Goal: Information Seeking & Learning: Compare options

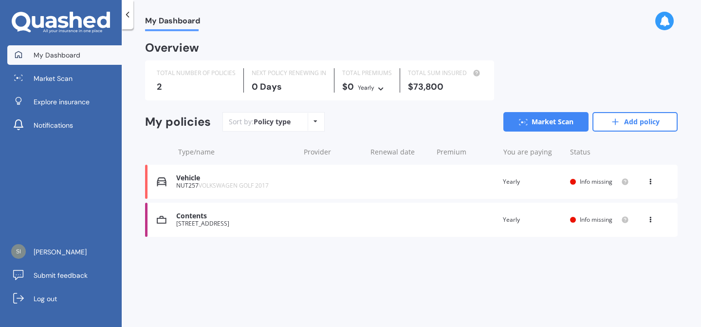
click at [316, 171] on div "Vehicle NUT257 VOLKSWAGEN GOLF 2017 Renewal date Premium You are paying Yearly …" at bounding box center [411, 182] width 533 height 34
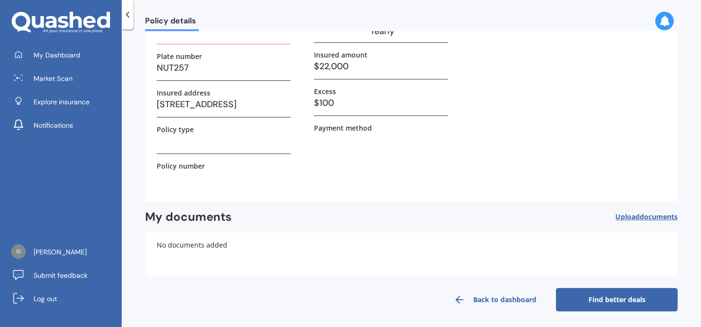
scroll to position [81, 0]
click at [602, 295] on link "Find better deals" at bounding box center [617, 299] width 122 height 23
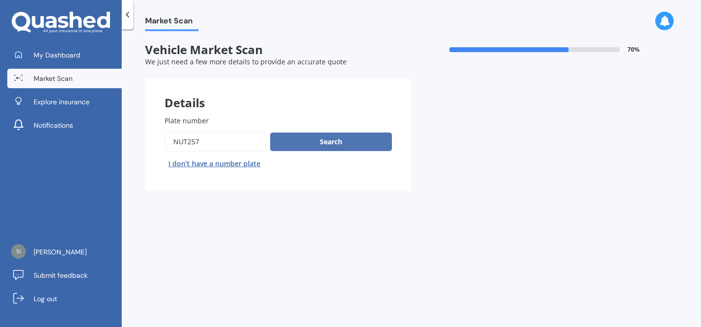
click at [316, 147] on button "Search" at bounding box center [331, 141] width 122 height 19
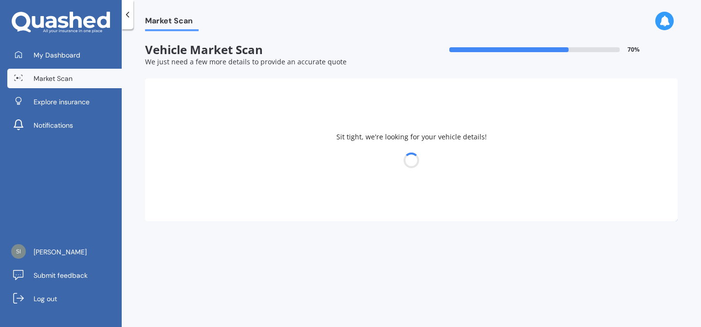
select select "VOLKSWAGEN"
select select "GOLF"
select select "01"
select select "03"
select select "1989"
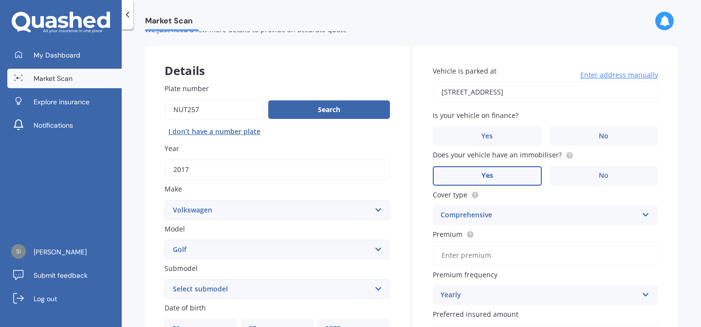
scroll to position [32, 0]
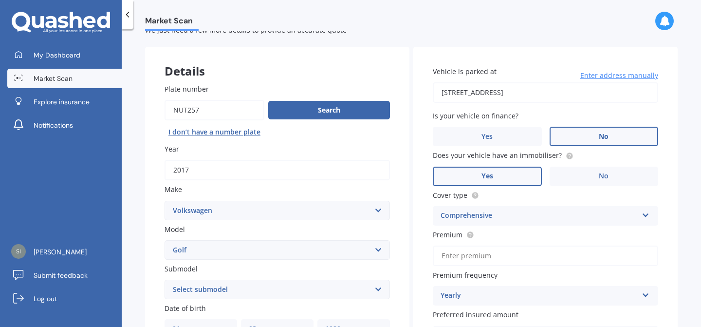
click at [581, 131] on label "No" at bounding box center [604, 136] width 109 height 19
click at [0, 0] on input "No" at bounding box center [0, 0] width 0 height 0
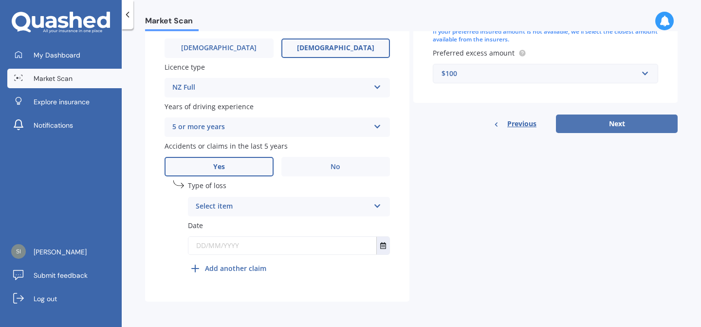
click at [626, 121] on button "Next" at bounding box center [617, 123] width 122 height 19
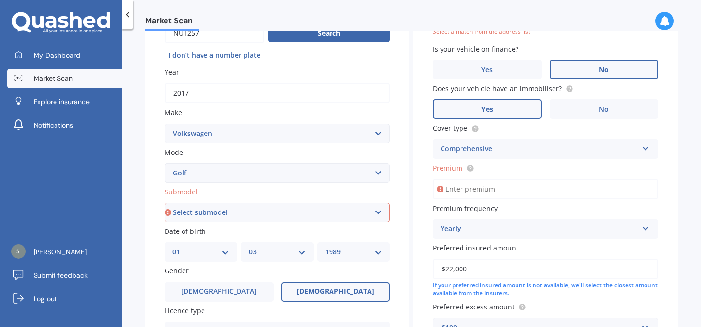
click at [468, 187] on input "Premium" at bounding box center [545, 189] width 225 height 20
type input "$100.00"
click at [256, 218] on select "Select submodel (All other) 1.4 GT TSI 1.4 TSI 1.6 1.6 FSI 1.6 TSI 1.8 1.9 TDI …" at bounding box center [277, 212] width 225 height 19
select select "1.4 TSI"
click at [165, 204] on select "Select submodel (All other) 1.4 GT TSI 1.4 TSI 1.6 1.6 FSI 1.6 TSI 1.8 1.9 TDI …" at bounding box center [277, 212] width 225 height 19
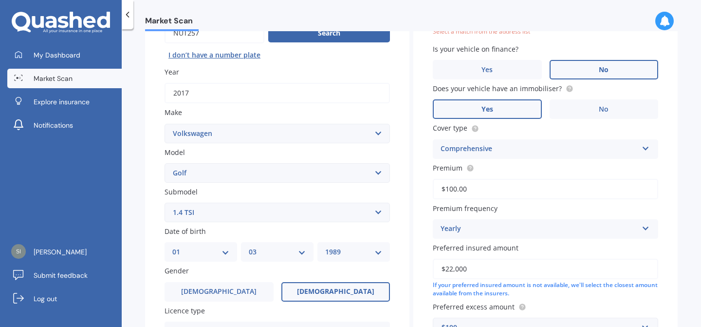
click at [189, 215] on select "Select submodel (All other) 1.4 GT TSI 1.4 TSI 1.6 1.6 FSI 1.6 TSI 1.8 1.9 TDI …" at bounding box center [277, 212] width 225 height 19
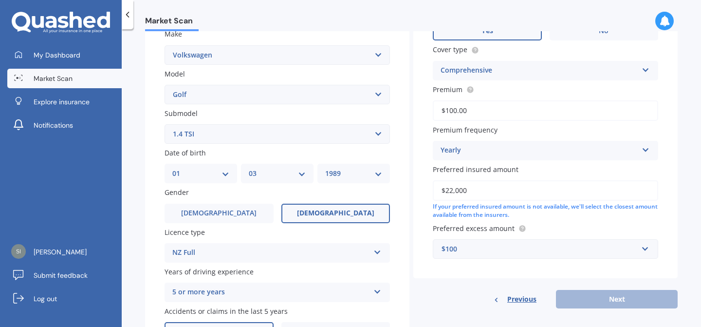
scroll to position [355, 0]
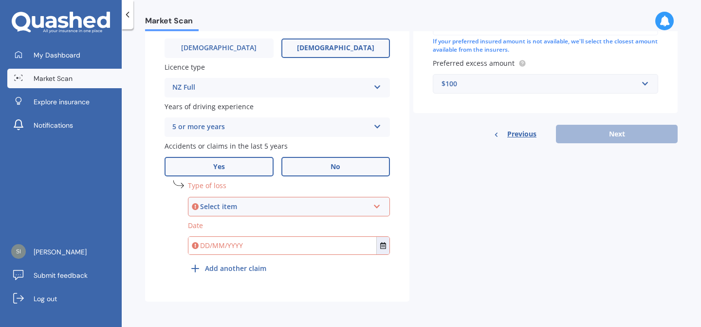
click at [323, 168] on label "No" at bounding box center [335, 166] width 109 height 19
click at [0, 0] on input "No" at bounding box center [0, 0] width 0 height 0
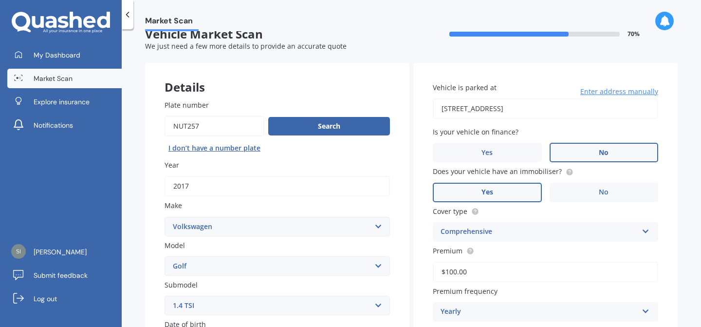
scroll to position [16, 0]
click at [448, 106] on input "87 Stapleford Crescent, Browns Bay, Auckland 0630" at bounding box center [545, 108] width 225 height 20
type input "87 Stapleford Crescent, Browns Bay, Auckland 0630"
click at [608, 90] on span "Enter address manually" at bounding box center [619, 91] width 78 height 10
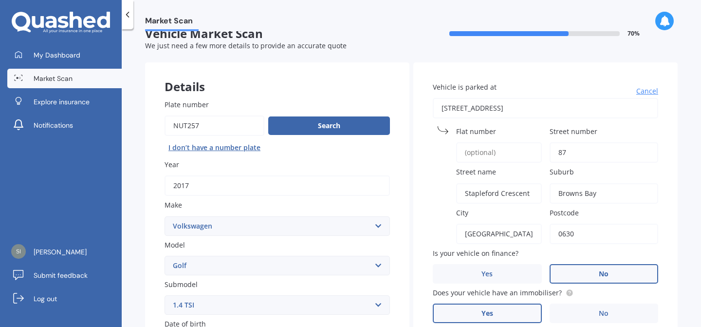
click at [569, 149] on input "87" at bounding box center [604, 152] width 109 height 20
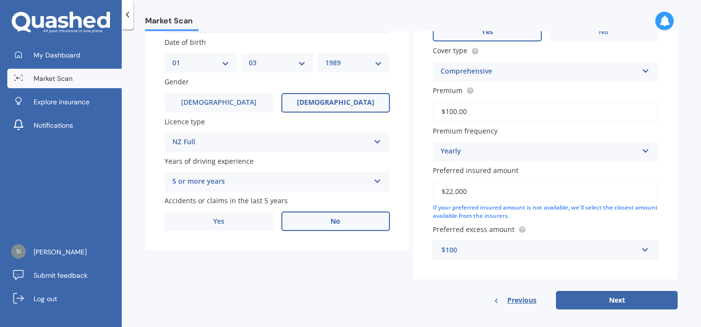
scroll to position [308, 0]
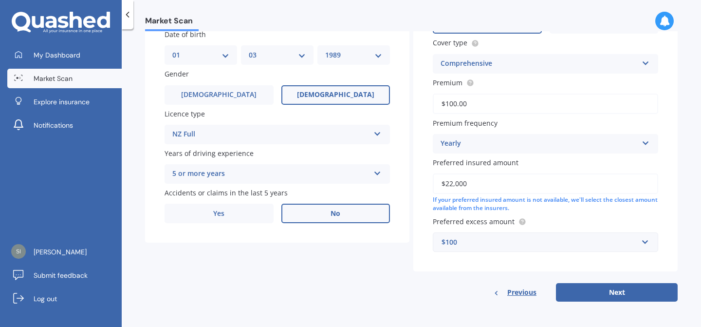
type input "87B"
drag, startPoint x: 501, startPoint y: 289, endPoint x: 415, endPoint y: 288, distance: 85.7
click at [415, 288] on div "Previous Next" at bounding box center [545, 292] width 264 height 19
click at [238, 208] on label "Yes" at bounding box center [219, 213] width 109 height 19
click at [0, 0] on input "Yes" at bounding box center [0, 0] width 0 height 0
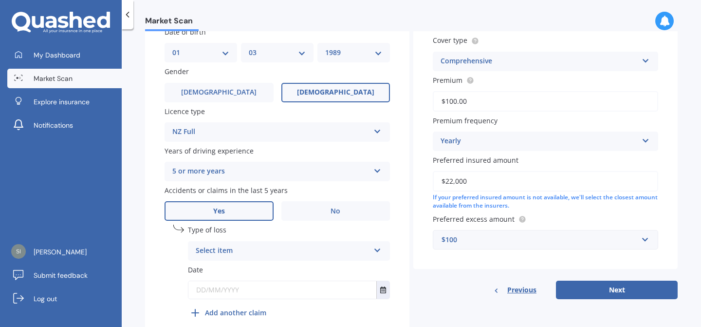
scroll to position [355, 0]
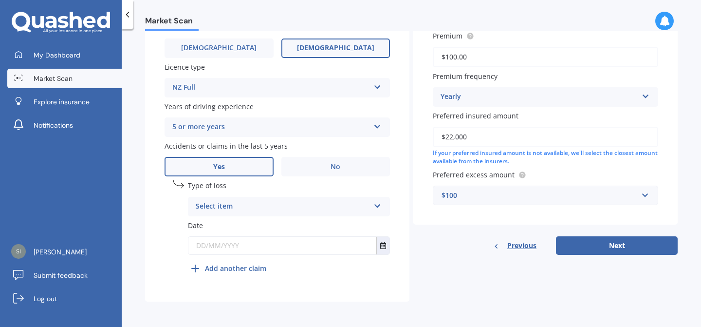
click at [280, 208] on div "Select item" at bounding box center [283, 207] width 174 height 12
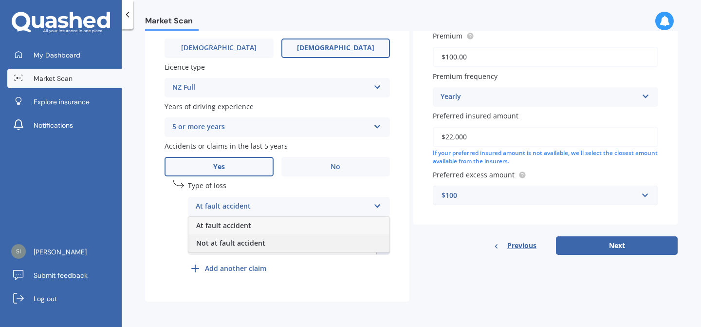
click at [258, 244] on span "Not at fault accident" at bounding box center [230, 242] width 69 height 9
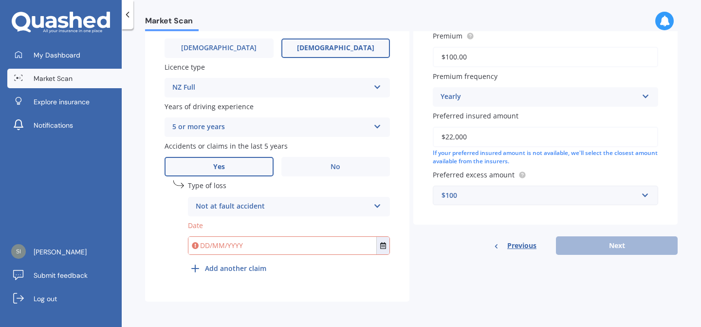
click at [258, 244] on input "text" at bounding box center [282, 246] width 188 height 18
type input "18"
type input "18/02/2022"
click at [139, 289] on div "Market Scan Vehicle Market Scan 70 % We just need a few more details to provide…" at bounding box center [411, 180] width 579 height 298
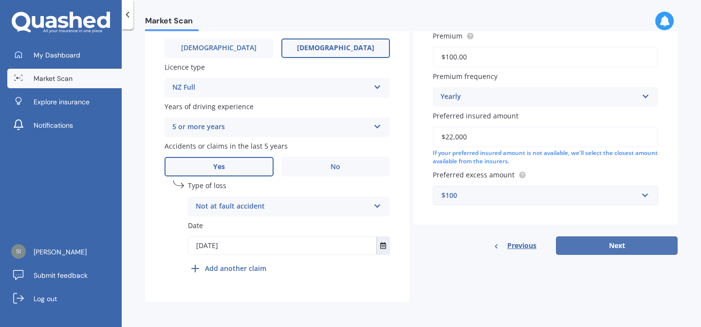
click at [614, 242] on button "Next" at bounding box center [617, 245] width 122 height 19
select select "01"
select select "03"
select select "1989"
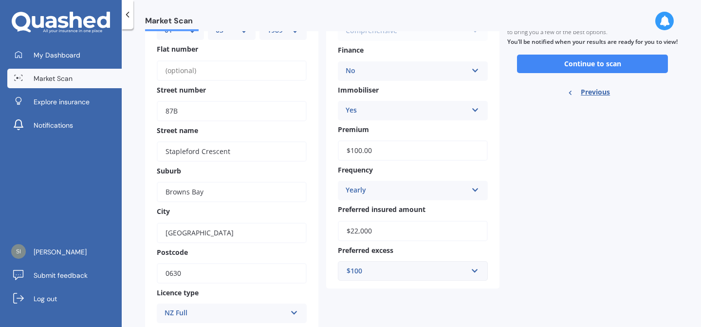
scroll to position [112, 0]
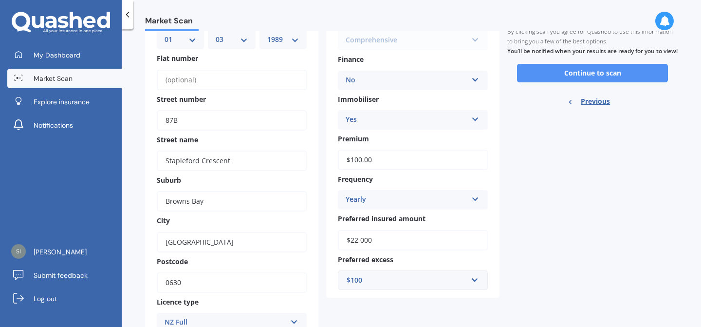
click at [588, 76] on button "Continue to scan" at bounding box center [592, 73] width 151 height 19
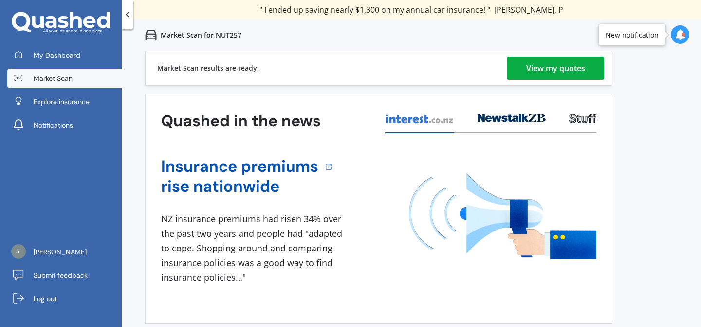
click at [547, 58] on div "View my quotes" at bounding box center [555, 67] width 59 height 23
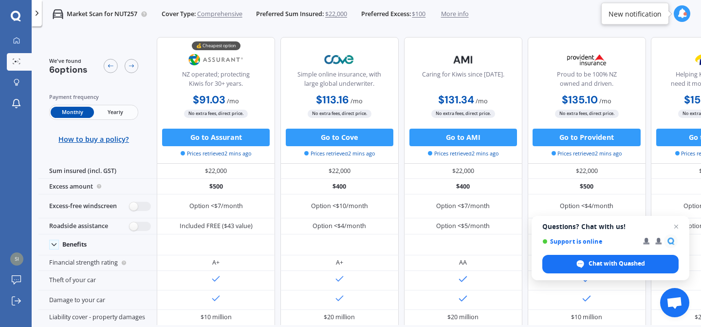
click at [112, 112] on span "Yearly" at bounding box center [115, 112] width 43 height 11
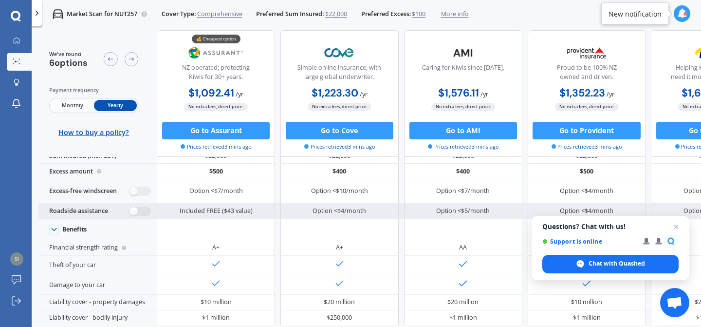
scroll to position [16, 0]
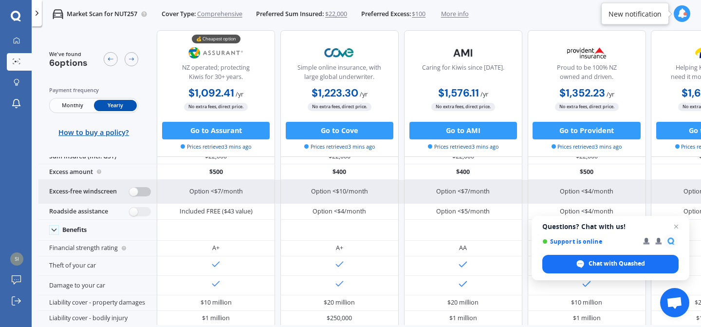
click at [135, 193] on label at bounding box center [140, 191] width 21 height 9
radio input "true"
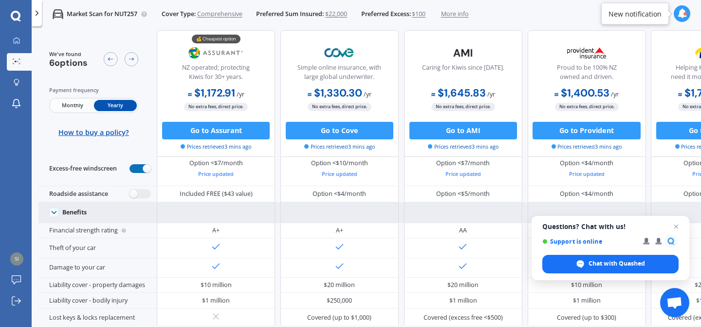
scroll to position [47, 0]
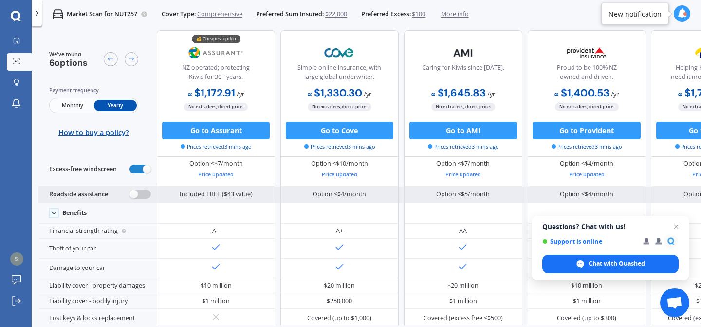
click at [142, 193] on label at bounding box center [140, 193] width 21 height 9
radio input "true"
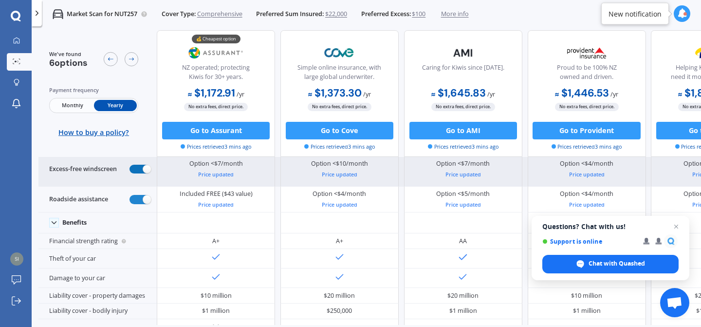
click at [143, 171] on label at bounding box center [140, 169] width 21 height 9
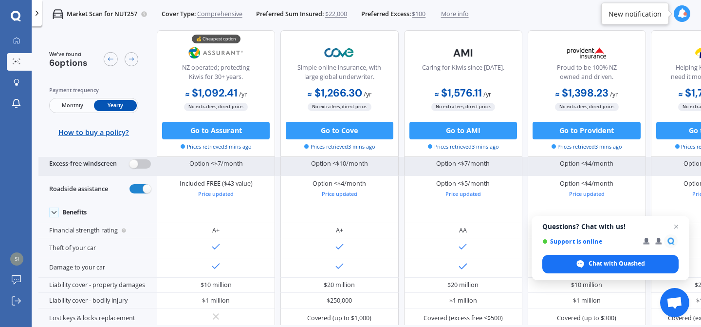
click at [139, 163] on label at bounding box center [140, 163] width 21 height 9
radio input "true"
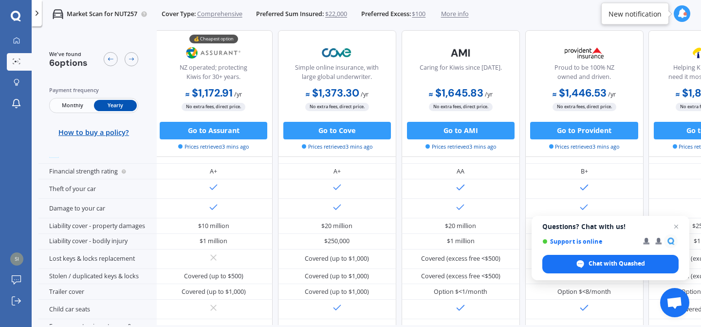
scroll to position [0, 2]
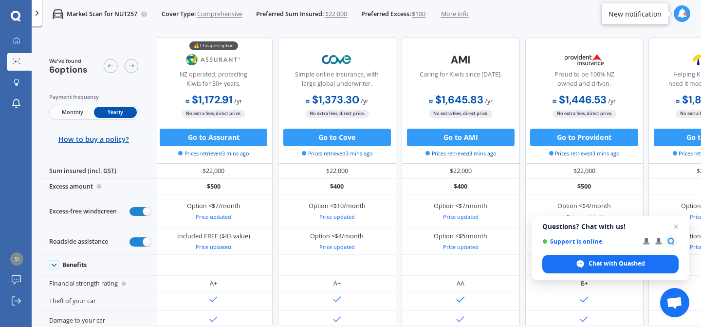
click at [339, 14] on span "$22,000" at bounding box center [336, 14] width 22 height 9
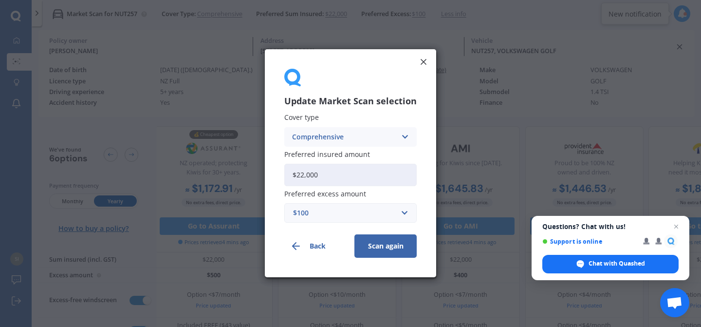
click at [332, 168] on input "$22,000" at bounding box center [350, 175] width 132 height 22
click at [329, 170] on input "$22,000" at bounding box center [350, 175] width 132 height 22
click at [306, 173] on input "$22,000" at bounding box center [350, 175] width 132 height 22
type input "$20,000"
click at [380, 240] on button "Scan again" at bounding box center [385, 246] width 62 height 23
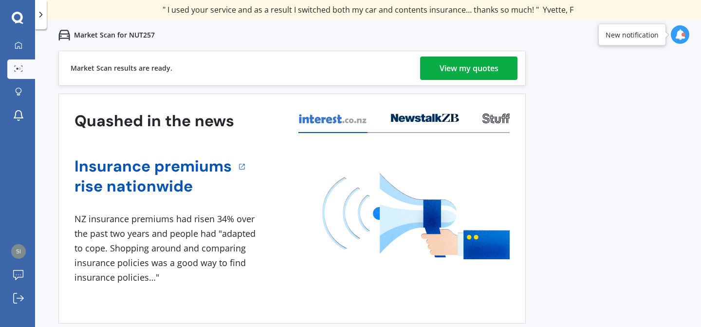
click at [460, 61] on div "View my quotes" at bounding box center [469, 67] width 59 height 23
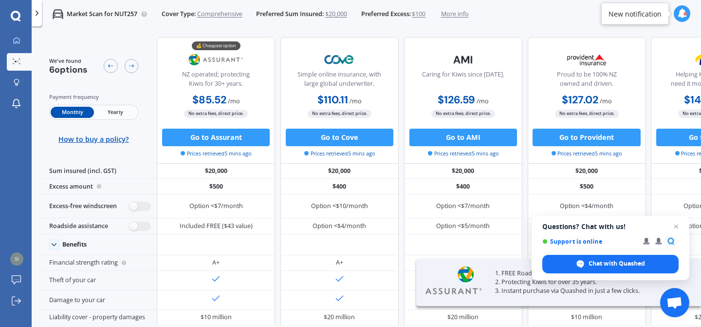
click at [122, 116] on span "Yearly" at bounding box center [115, 112] width 43 height 11
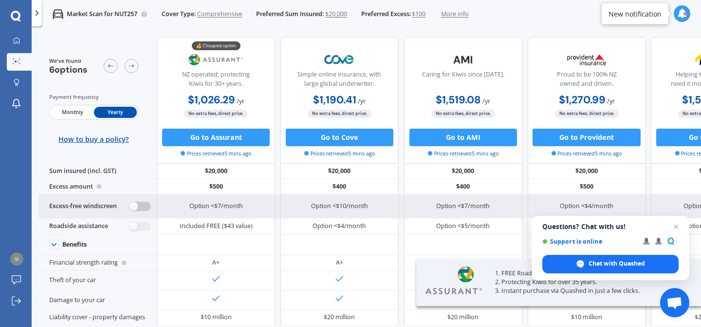
click at [132, 205] on label at bounding box center [140, 206] width 21 height 9
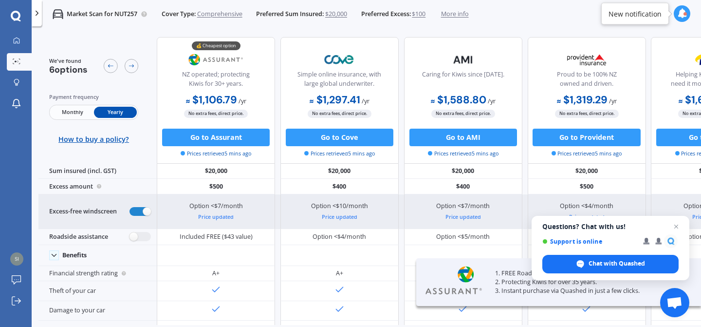
click at [133, 205] on div "Excess-free windscreen" at bounding box center [97, 211] width 118 height 35
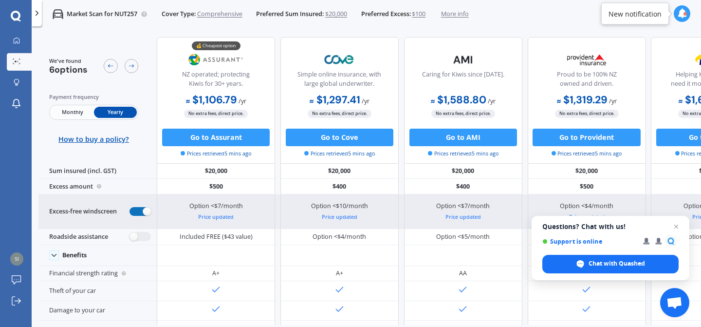
click at [144, 214] on label at bounding box center [140, 211] width 21 height 9
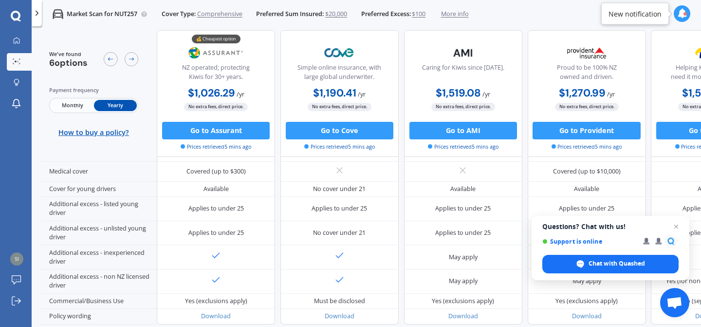
scroll to position [513, 0]
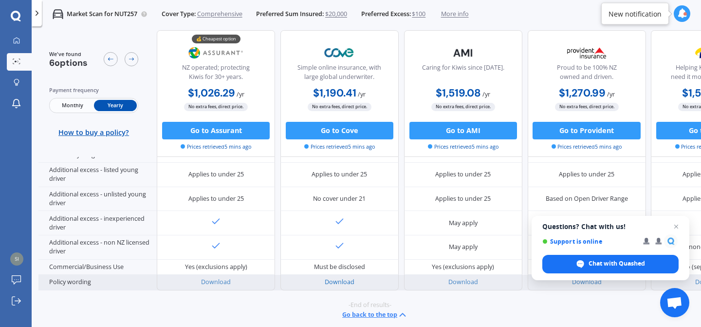
click at [340, 278] on link "Download" at bounding box center [340, 282] width 30 height 8
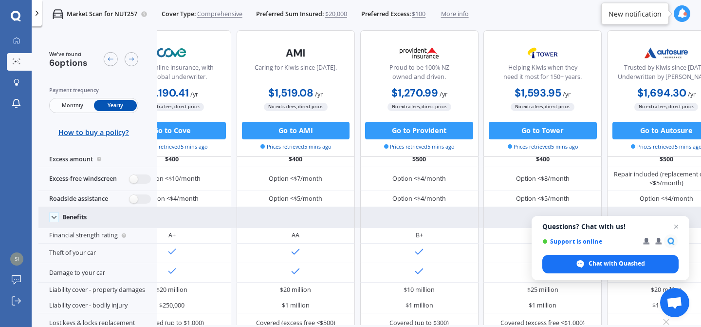
scroll to position [30, 0]
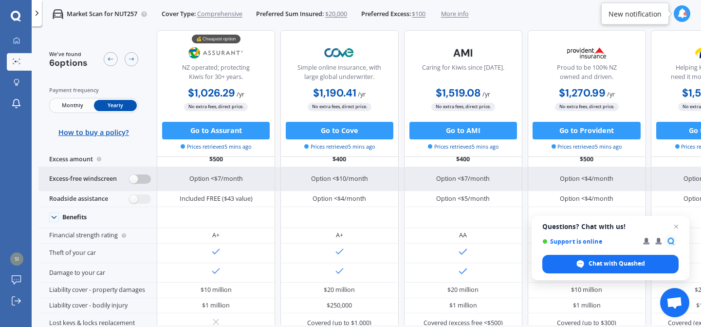
click at [135, 177] on label at bounding box center [140, 178] width 21 height 9
radio input "true"
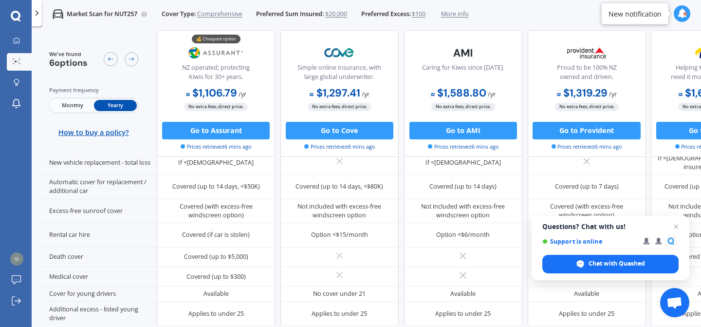
scroll to position [525, 0]
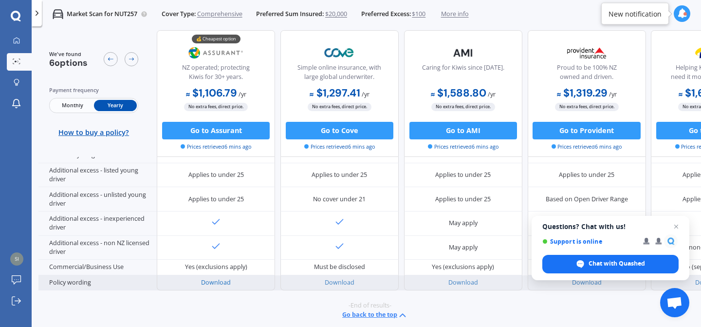
click at [213, 278] on link "Download" at bounding box center [216, 282] width 30 height 8
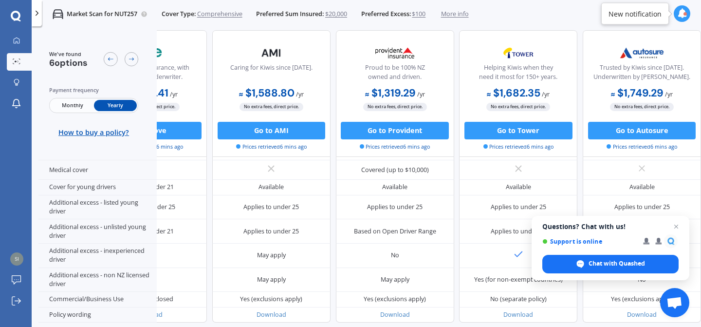
scroll to position [489, 0]
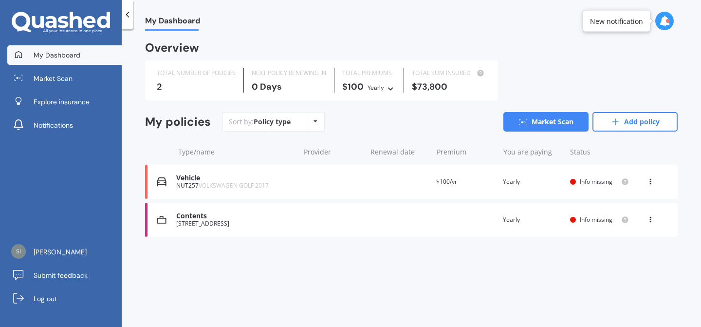
click at [422, 211] on div "Contents [STREET_ADDRESS] Renewal date Premium You are paying Yearly Status Inf…" at bounding box center [411, 220] width 533 height 34
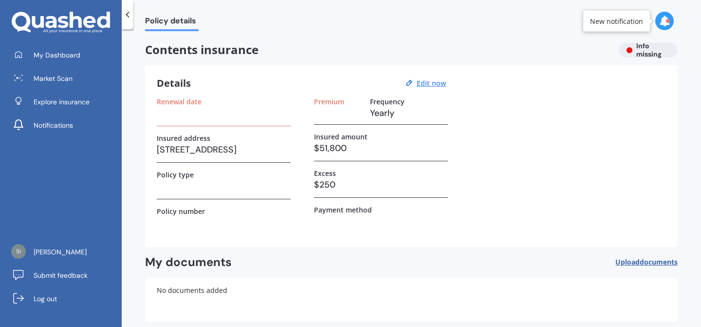
scroll to position [47, 0]
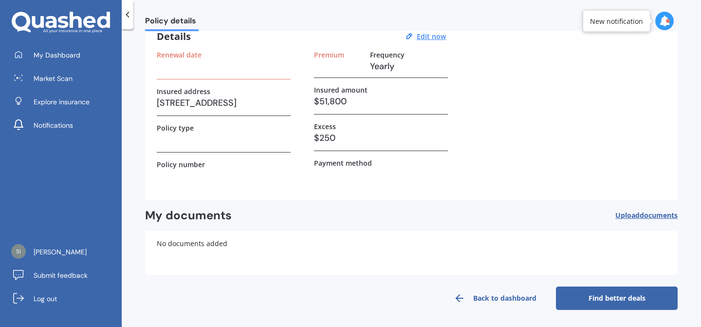
click at [596, 299] on link "Find better deals" at bounding box center [617, 297] width 122 height 23
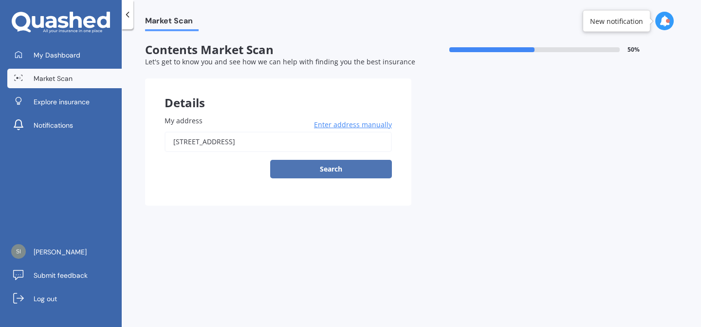
click at [317, 168] on button "Search" at bounding box center [331, 169] width 122 height 19
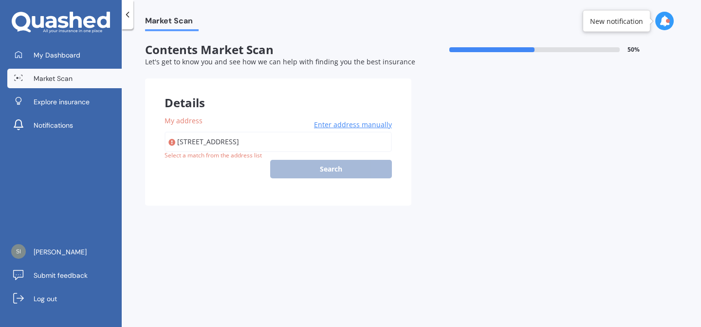
click at [317, 168] on div "[STREET_ADDRESS] Enter address manually Search" at bounding box center [278, 154] width 227 height 47
click at [329, 126] on span "Enter address manually" at bounding box center [353, 125] width 78 height 10
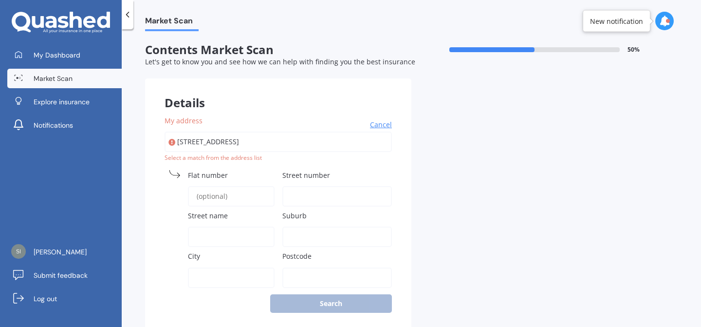
click at [304, 198] on input "Street number" at bounding box center [337, 196] width 110 height 20
type input "87b"
type input "Stapleford Crescent"
type input "[GEOGRAPHIC_DATA]"
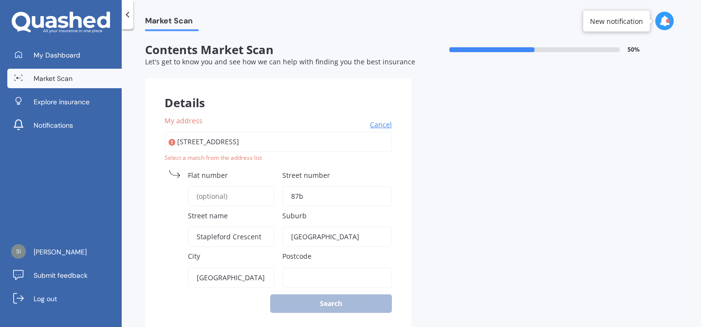
type input "0630"
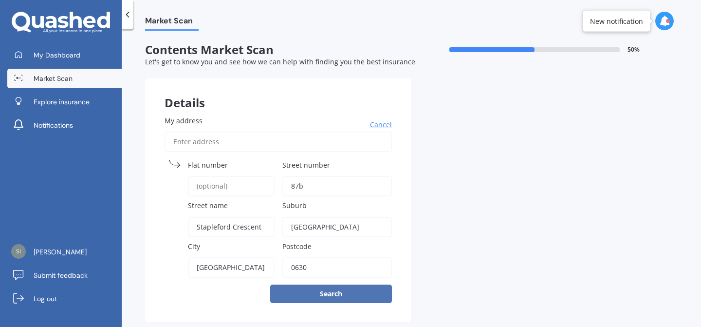
click at [345, 299] on button "Search" at bounding box center [331, 293] width 122 height 19
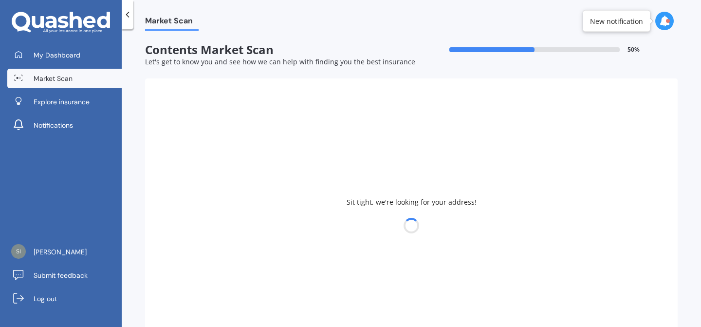
select select "01"
select select "03"
select select "1989"
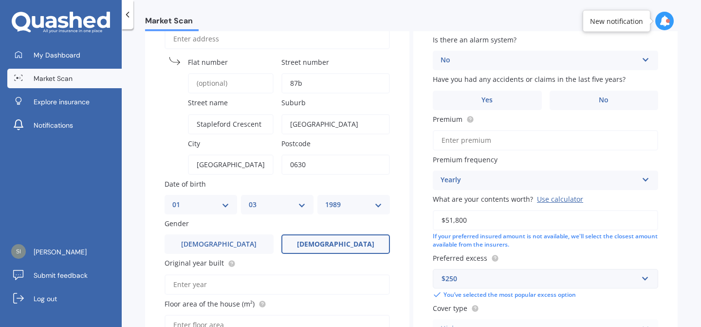
scroll to position [108, 0]
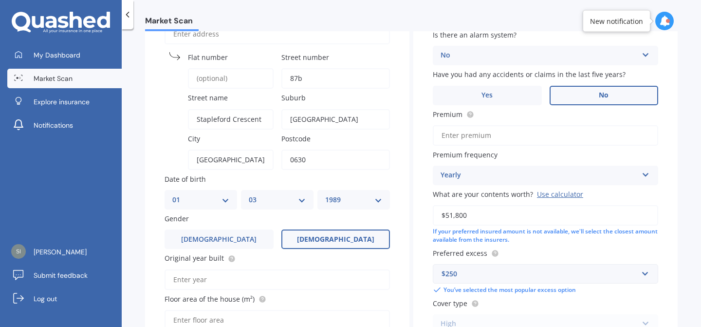
click at [558, 95] on label "No" at bounding box center [604, 95] width 109 height 19
click at [0, 0] on input "No" at bounding box center [0, 0] width 0 height 0
click at [550, 138] on input "Premium" at bounding box center [545, 135] width 225 height 20
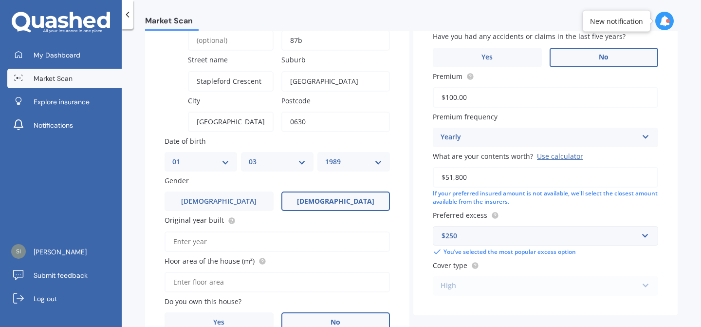
scroll to position [197, 0]
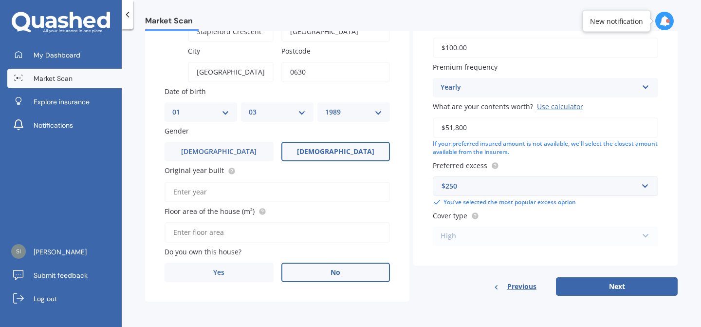
type input "$100.00"
click at [298, 276] on label "No" at bounding box center [335, 271] width 109 height 19
click at [0, 0] on input "No" at bounding box center [0, 0] width 0 height 0
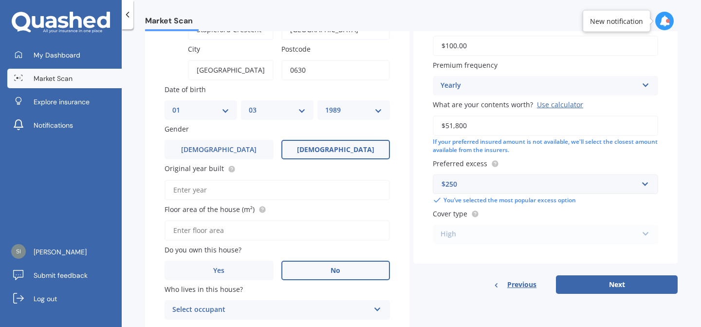
scroll to position [237, 0]
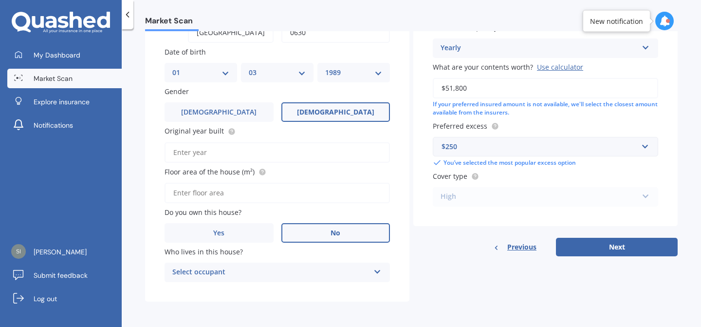
click at [329, 268] on div "Select occupant" at bounding box center [270, 272] width 197 height 12
click at [251, 287] on div "Tenant" at bounding box center [277, 291] width 224 height 18
click at [634, 245] on button "Next" at bounding box center [617, 247] width 122 height 19
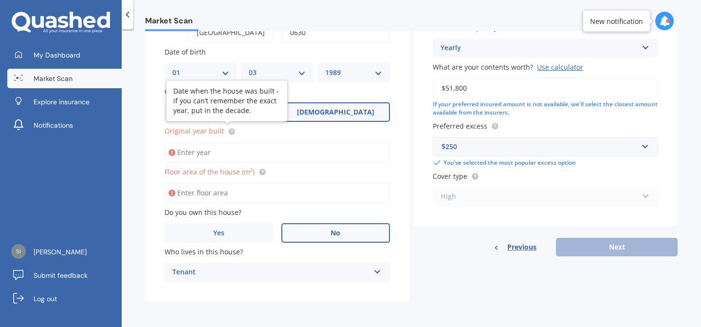
click at [228, 131] on icon at bounding box center [232, 132] width 8 height 8
click at [228, 148] on input "Original year built" at bounding box center [277, 152] width 225 height 20
type input "2022"
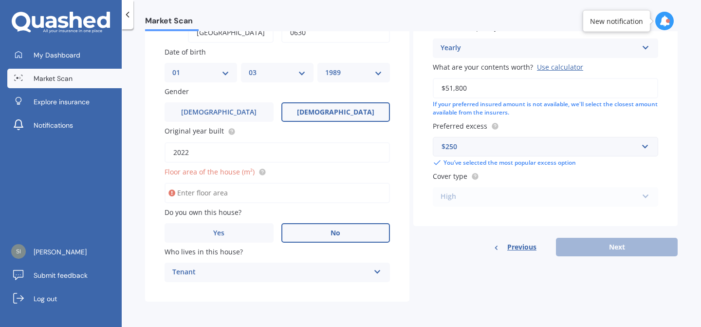
click at [238, 190] on input "Floor area of the house (m²)" at bounding box center [277, 193] width 225 height 20
click at [224, 287] on div "My address Cancel Search [GEOGRAPHIC_DATA] name [GEOGRAPHIC_DATA] [GEOGRAPHIC_D…" at bounding box center [277, 81] width 264 height 441
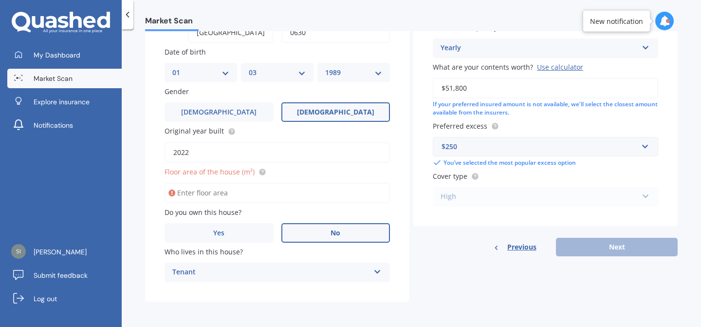
click at [201, 189] on input "Floor area of the house (m²)" at bounding box center [277, 193] width 225 height 20
click at [203, 323] on div "Market Scan Contents Market Scan 50 % Let's get to know you and see how we can …" at bounding box center [411, 180] width 579 height 298
click at [201, 184] on input "Floor area of the house (m²)" at bounding box center [277, 193] width 225 height 20
click at [293, 192] on input "Floor area of the house (m²)" at bounding box center [277, 193] width 225 height 20
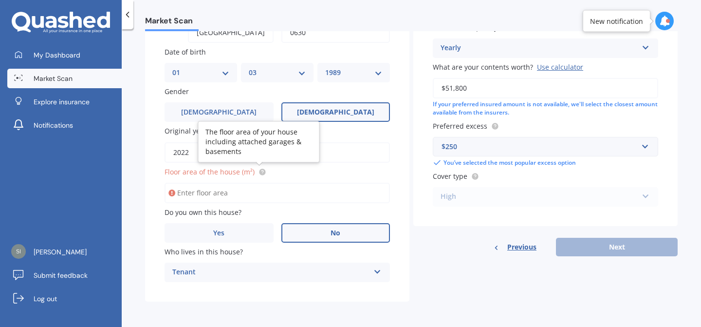
click at [259, 169] on circle at bounding box center [262, 171] width 6 height 6
click at [251, 186] on input "Floor area of the house (m²)" at bounding box center [277, 193] width 225 height 20
click at [142, 192] on div "Market Scan Contents Market Scan 50 % Let's get to know you and see how we can …" at bounding box center [411, 180] width 579 height 298
click at [330, 191] on input "Floor area of the house (m²)" at bounding box center [277, 193] width 225 height 20
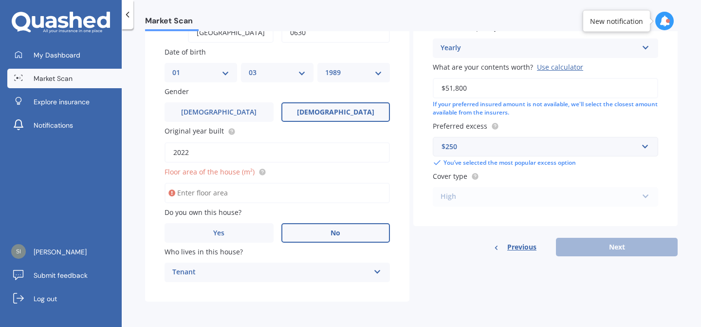
click at [260, 174] on circle at bounding box center [262, 171] width 6 height 6
click at [259, 191] on input "Floor area of the house (m²)" at bounding box center [277, 193] width 225 height 20
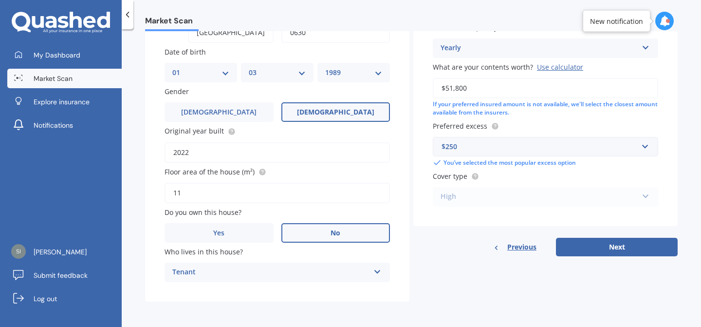
type input "1"
type input "100"
drag, startPoint x: 527, startPoint y: 319, endPoint x: 523, endPoint y: 307, distance: 12.3
click at [525, 312] on div "Market Scan Contents Market Scan 50 % Let's get to know you and see how we can …" at bounding box center [411, 180] width 579 height 298
click at [605, 256] on div "Details My address Cancel Search [GEOGRAPHIC_DATA] name [GEOGRAPHIC_DATA] [GEOG…" at bounding box center [411, 73] width 533 height 458
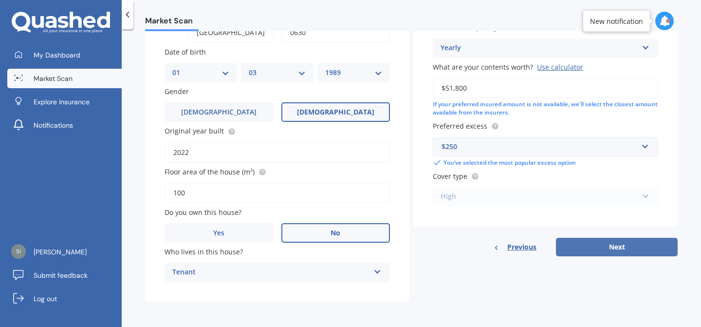
click at [605, 243] on button "Next" at bounding box center [617, 247] width 122 height 19
select select "01"
select select "03"
select select "1989"
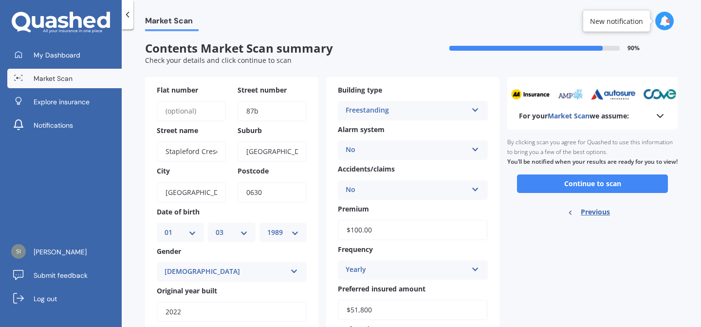
scroll to position [0, 0]
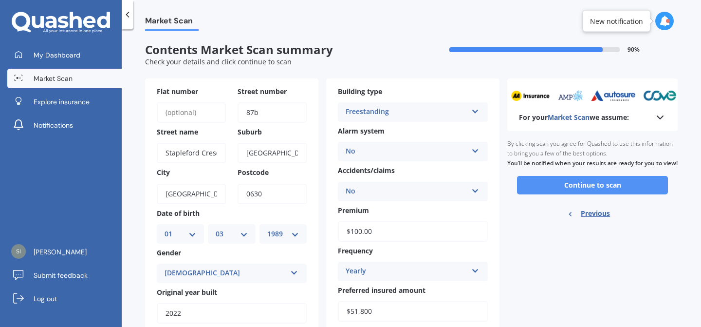
click at [594, 192] on button "Continue to scan" at bounding box center [592, 185] width 151 height 19
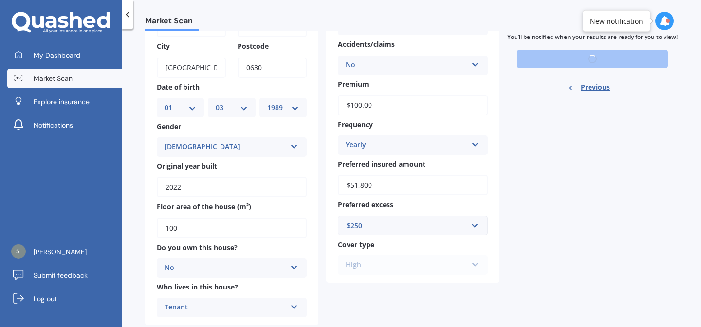
scroll to position [128, 0]
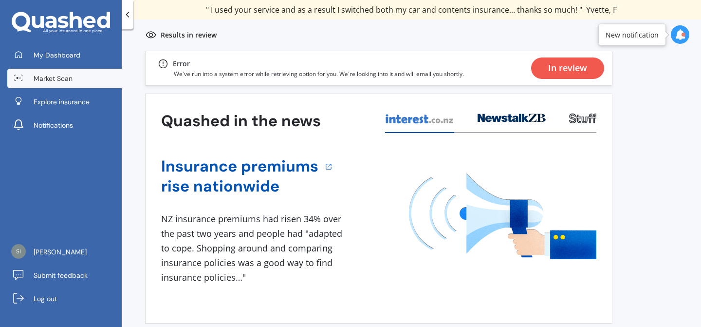
click at [542, 61] on div "In review" at bounding box center [567, 67] width 73 height 21
click at [570, 71] on div "In review" at bounding box center [567, 67] width 39 height 21
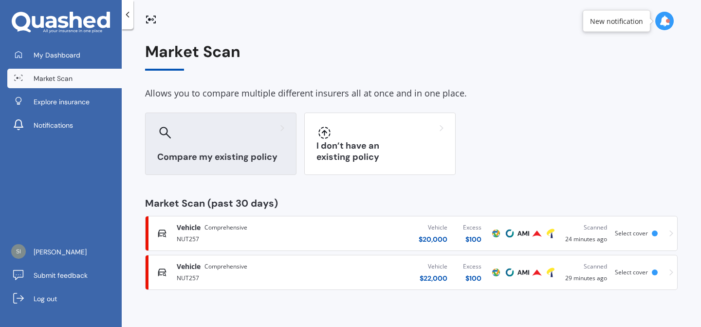
click at [244, 134] on div at bounding box center [220, 133] width 127 height 16
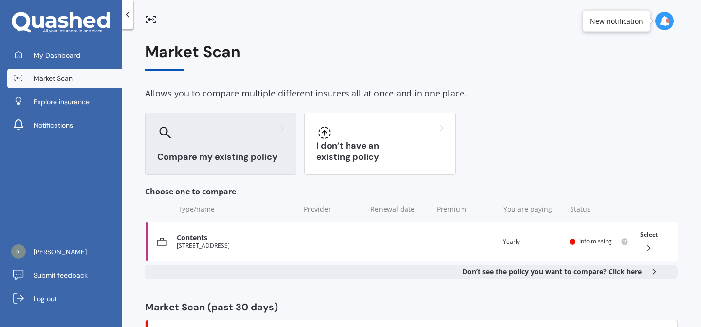
scroll to position [88, 0]
